Goal: Transaction & Acquisition: Obtain resource

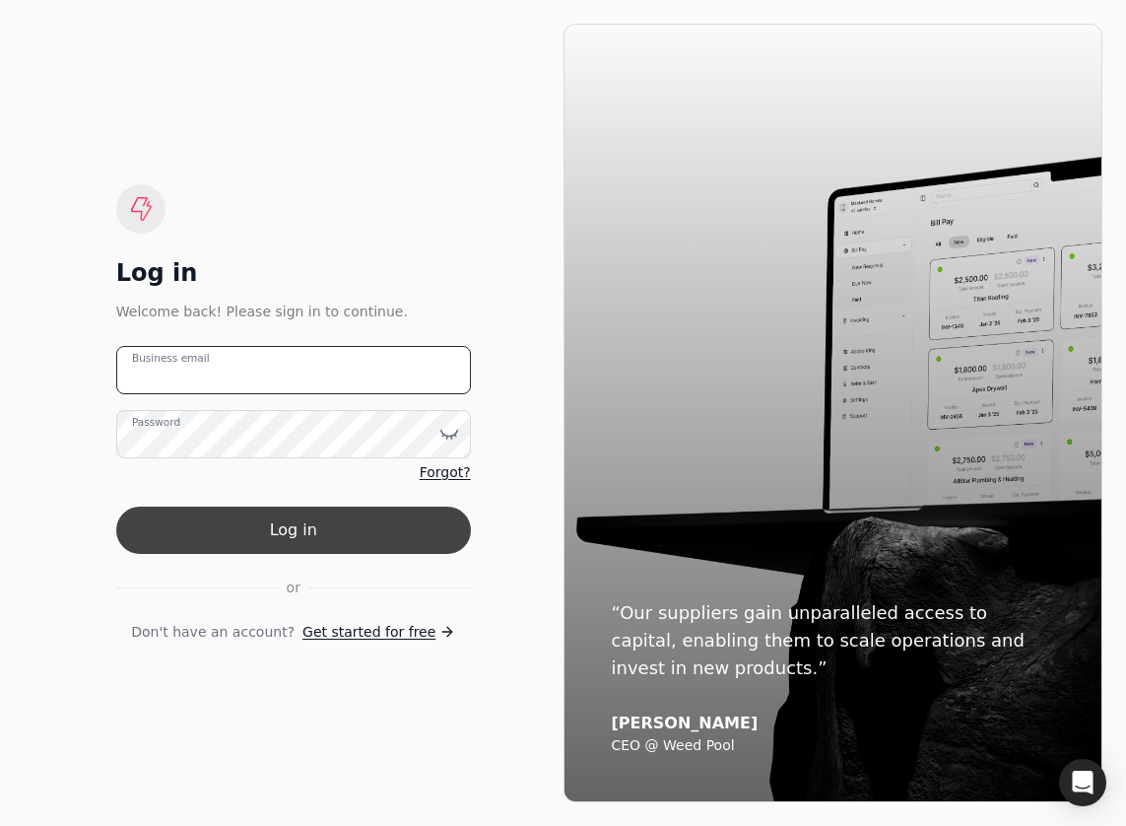
type email "[PERSON_NAME][EMAIL_ADDRESS][PERSON_NAME][DOMAIN_NAME]"
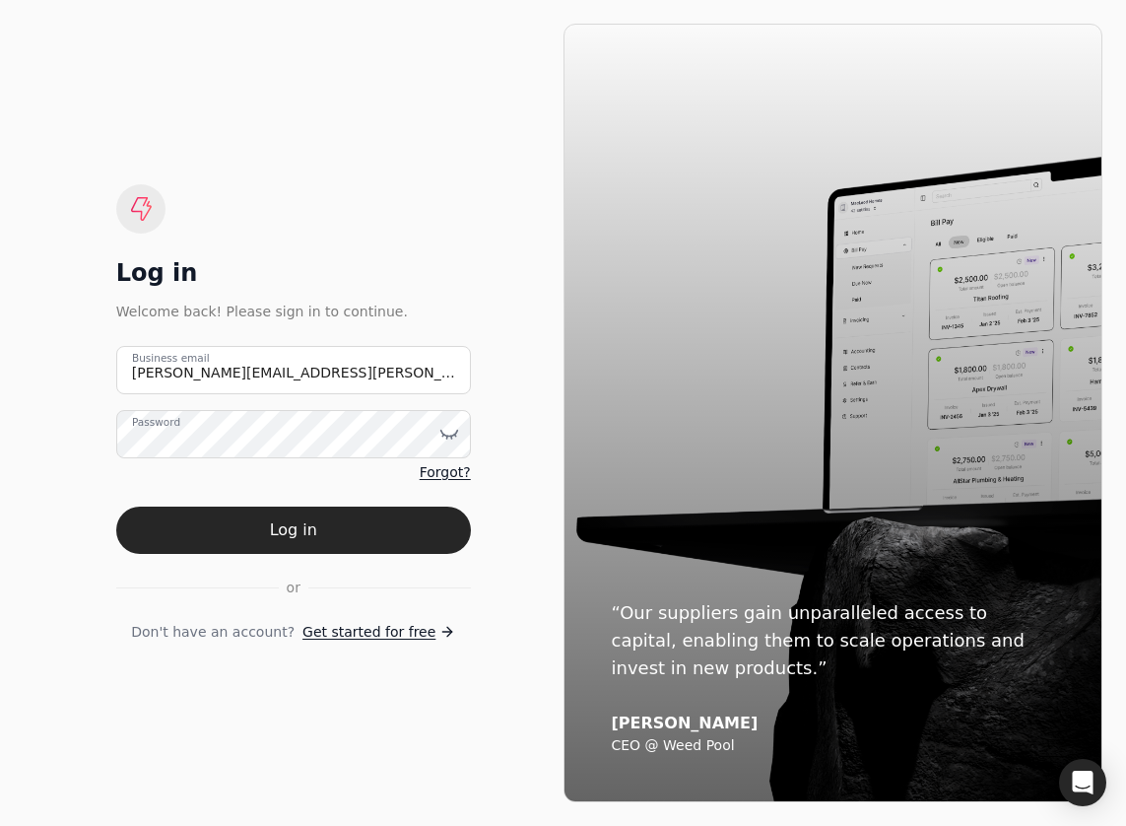
drag, startPoint x: 299, startPoint y: 523, endPoint x: 288, endPoint y: 497, distance: 28.7
click at [299, 523] on button "Log in" at bounding box center [293, 530] width 355 height 47
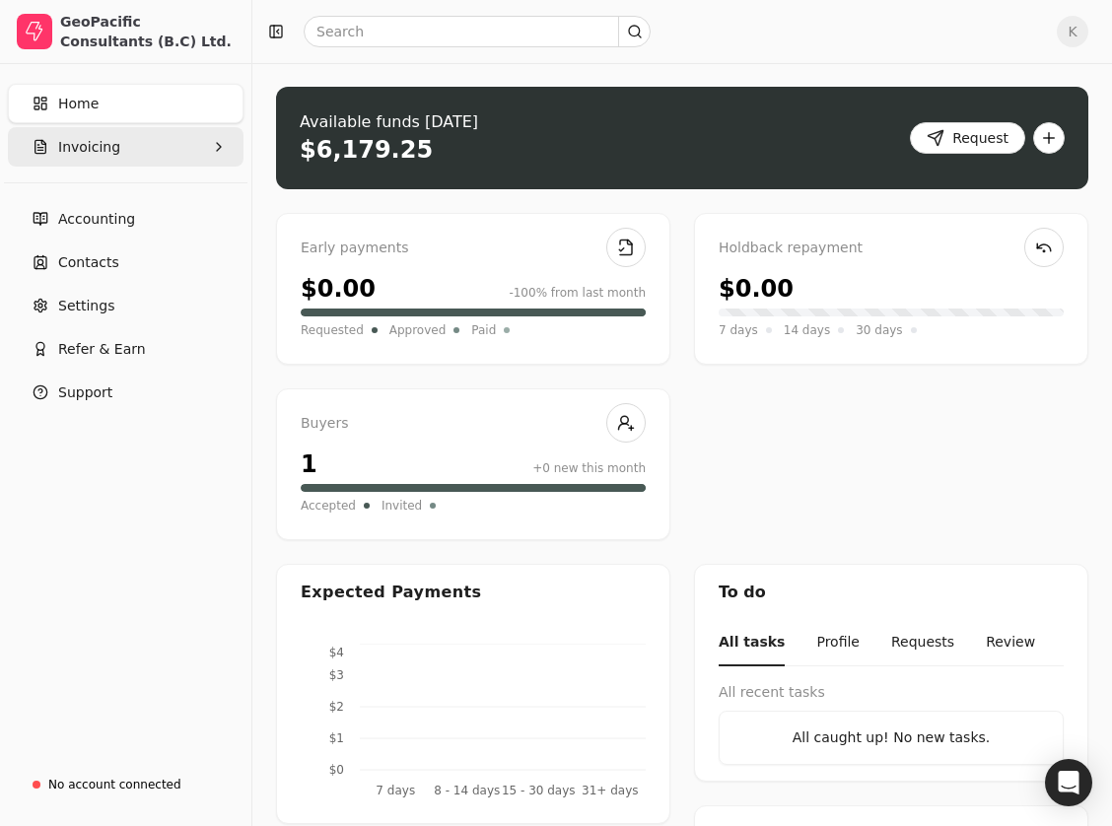
click at [84, 158] on button "Invoicing" at bounding box center [126, 146] width 236 height 39
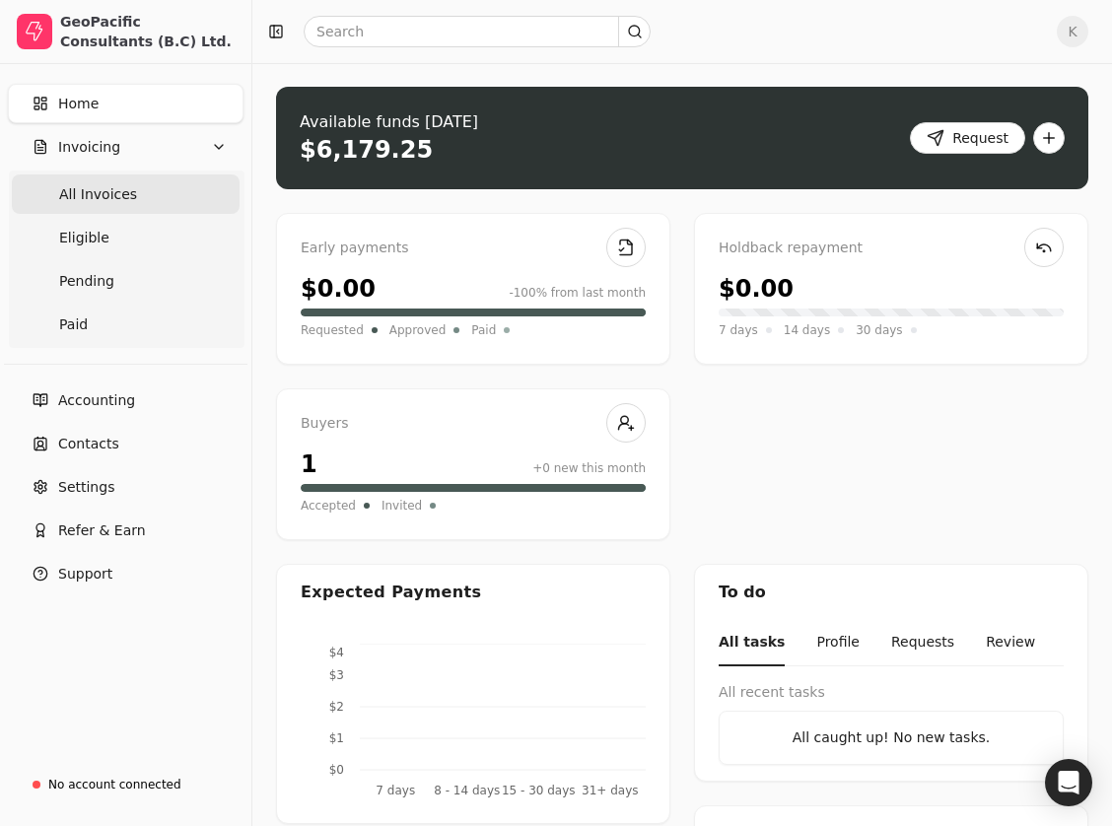
click at [101, 193] on span "All Invoices" at bounding box center [98, 194] width 78 height 21
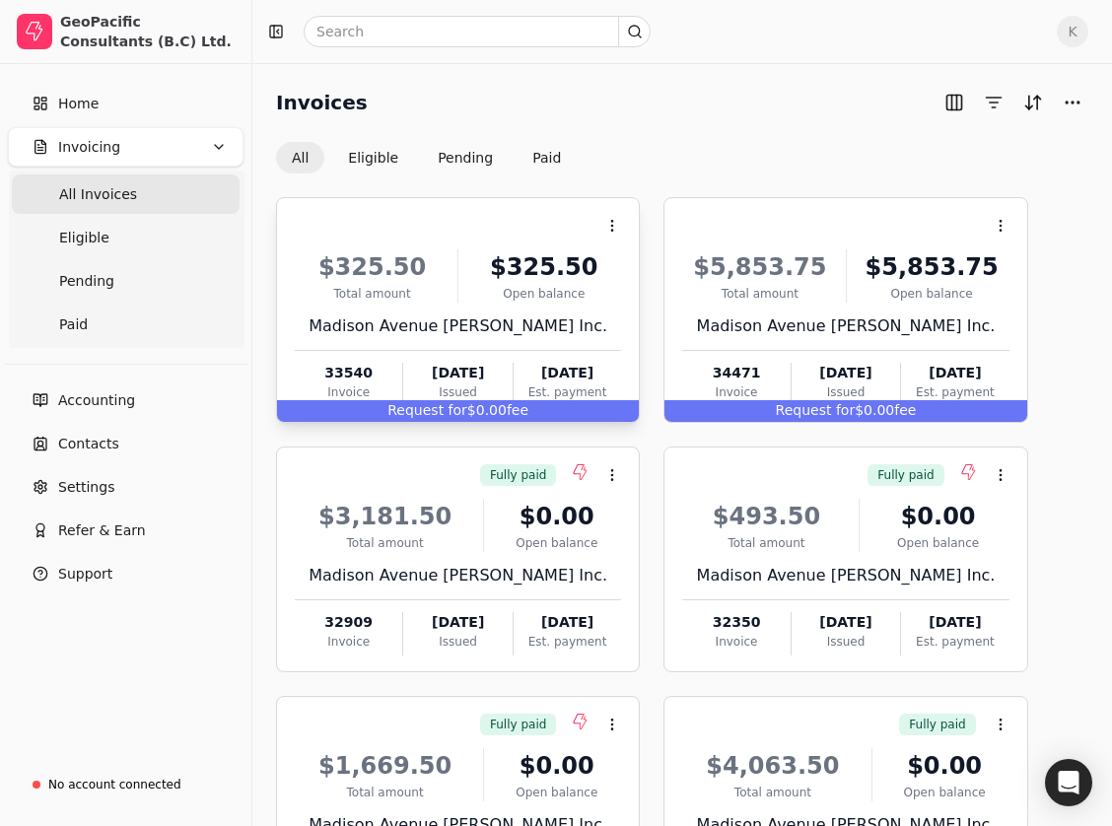
click at [429, 245] on div "$325.50 Total amount $325.50 Open balance Madison Avenue [PERSON_NAME] Inc. 335…" at bounding box center [458, 321] width 326 height 169
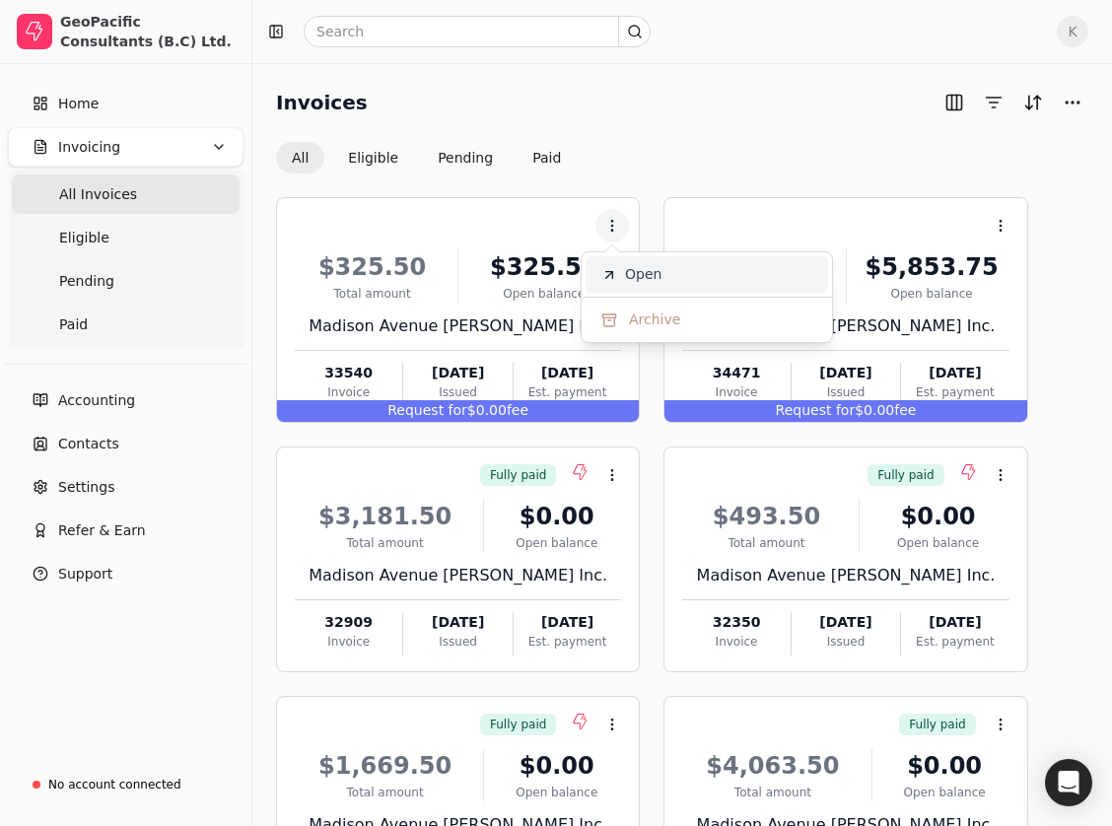
click at [656, 278] on span "Open" at bounding box center [643, 274] width 36 height 21
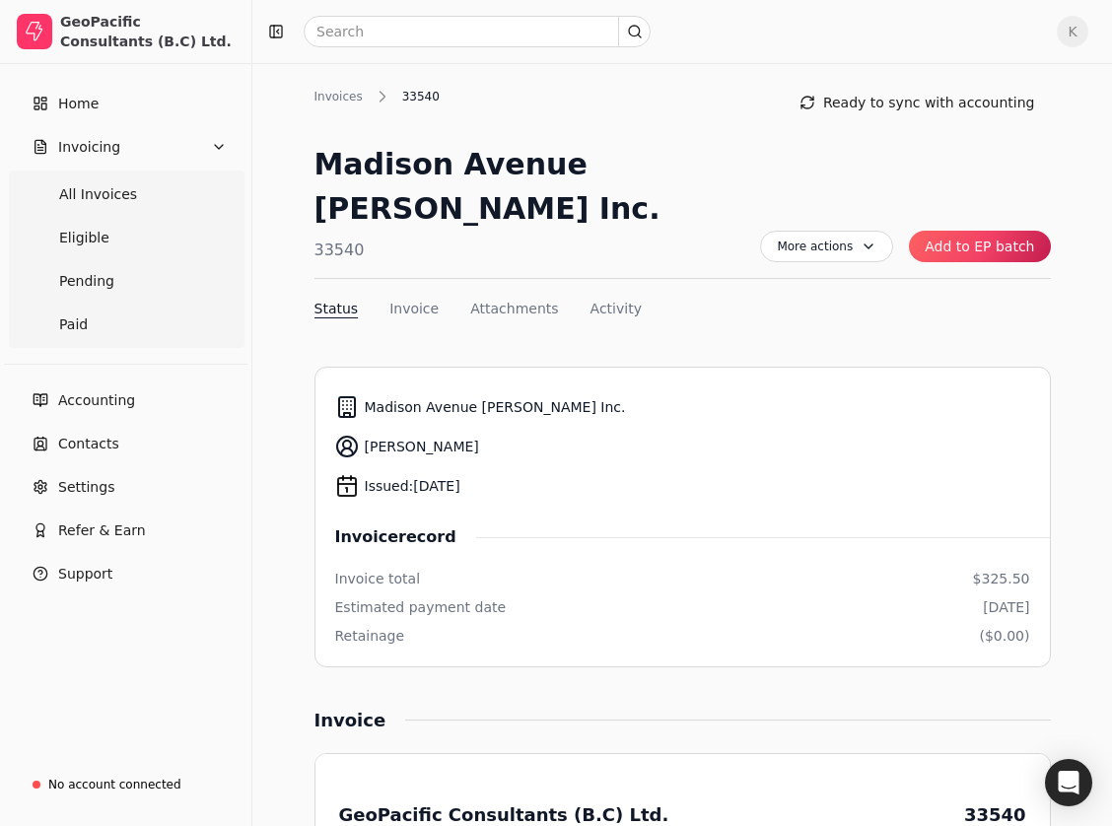
click at [1012, 231] on button "Add to EP batch" at bounding box center [979, 247] width 141 height 32
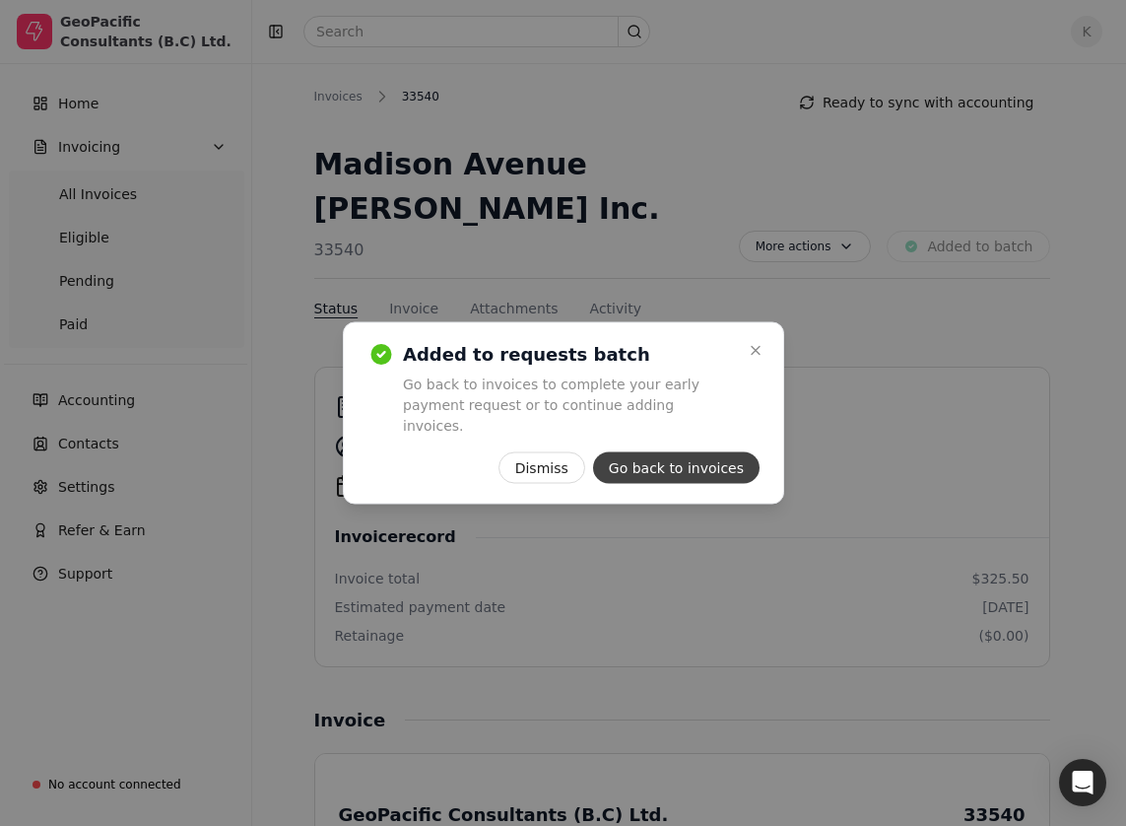
click at [678, 464] on button "Go back to invoices" at bounding box center [675, 468] width 167 height 32
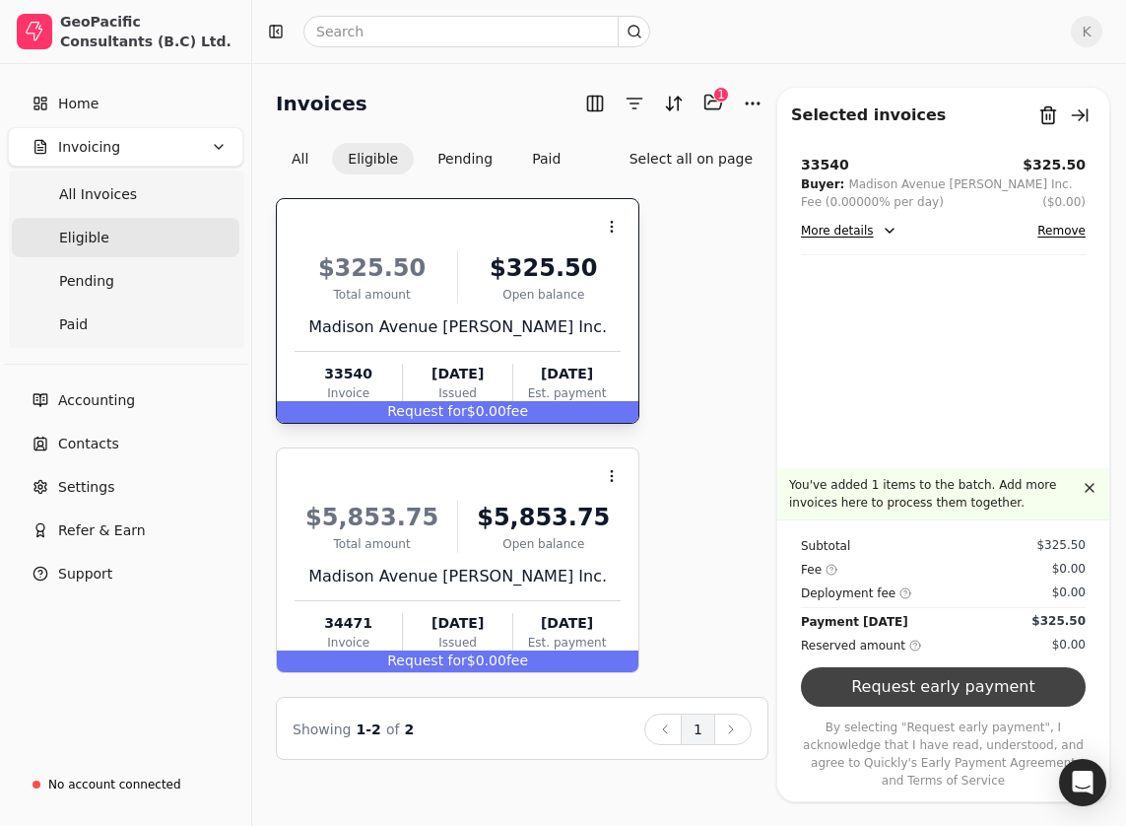
click at [916, 697] on button "Request early payment" at bounding box center [943, 686] width 285 height 39
